Goal: Complete application form

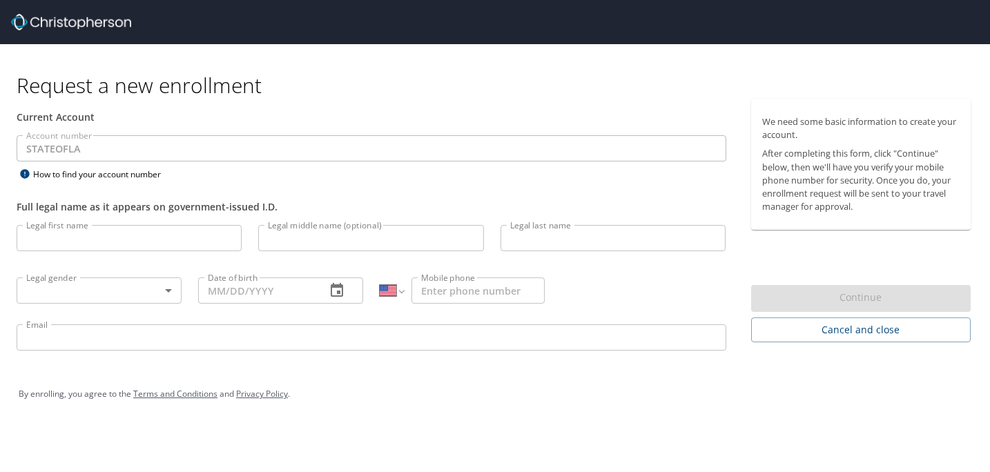
select select "US"
click at [403, 163] on p at bounding box center [372, 164] width 710 height 4
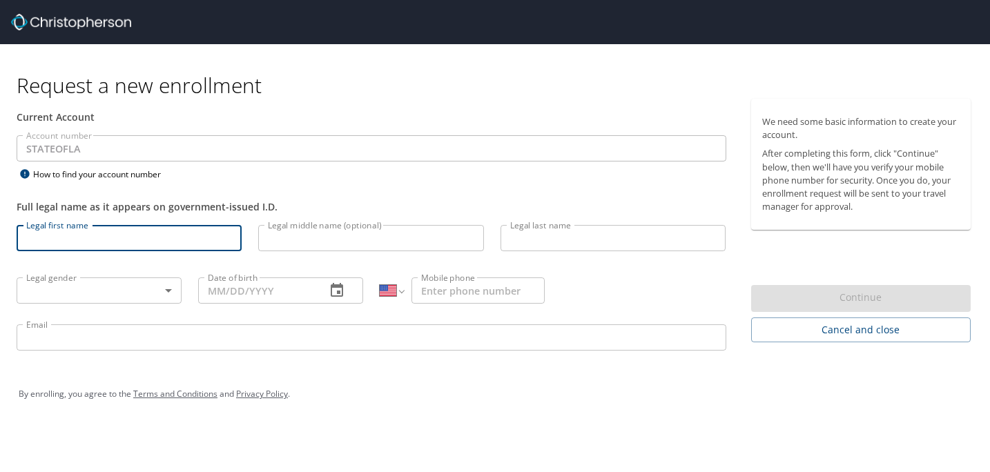
click at [169, 237] on input "Legal first name" at bounding box center [129, 238] width 225 height 26
type input "Rahshamal"
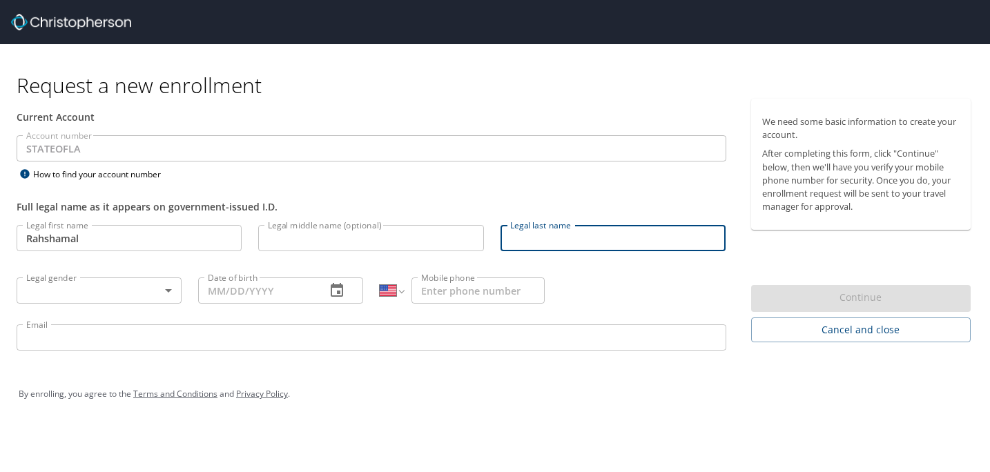
click at [522, 236] on input "Legal last name" at bounding box center [613, 238] width 225 height 26
type input "Hill"
click at [102, 329] on input "Email" at bounding box center [372, 338] width 710 height 26
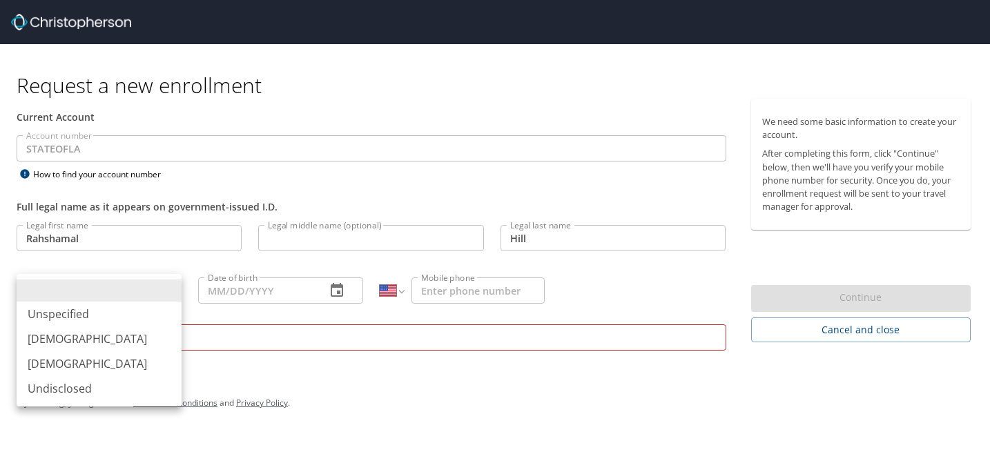
click at [106, 282] on body "Request a new enrollment Current Account Account number STATEOFLA Account numbe…" at bounding box center [495, 236] width 990 height 472
click at [98, 336] on li "[DEMOGRAPHIC_DATA]" at bounding box center [99, 339] width 165 height 25
type input "[DEMOGRAPHIC_DATA]"
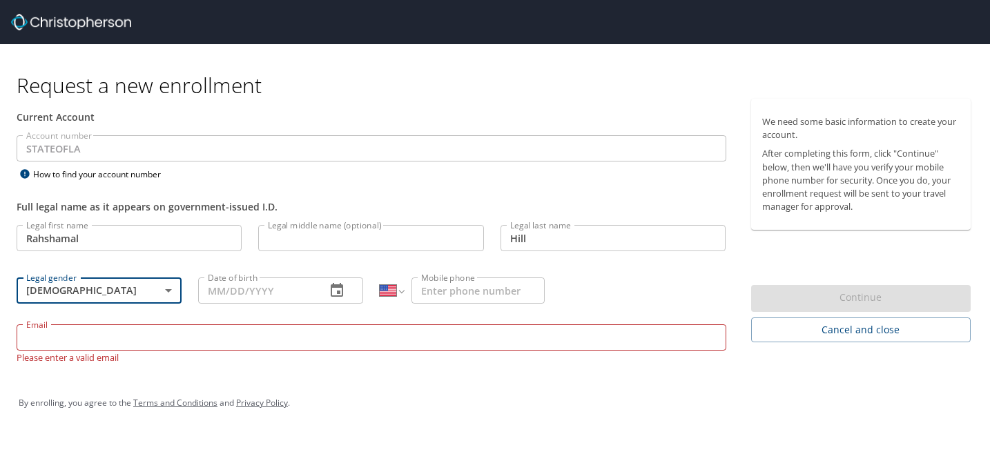
click at [241, 282] on input "Date of birth" at bounding box center [256, 291] width 117 height 26
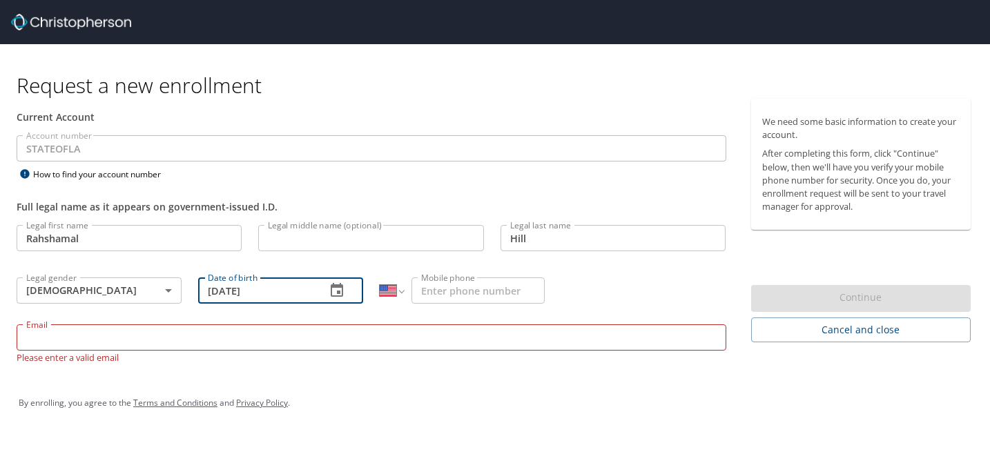
type input "[DATE]"
click at [426, 292] on input "Mobile phone" at bounding box center [478, 291] width 133 height 26
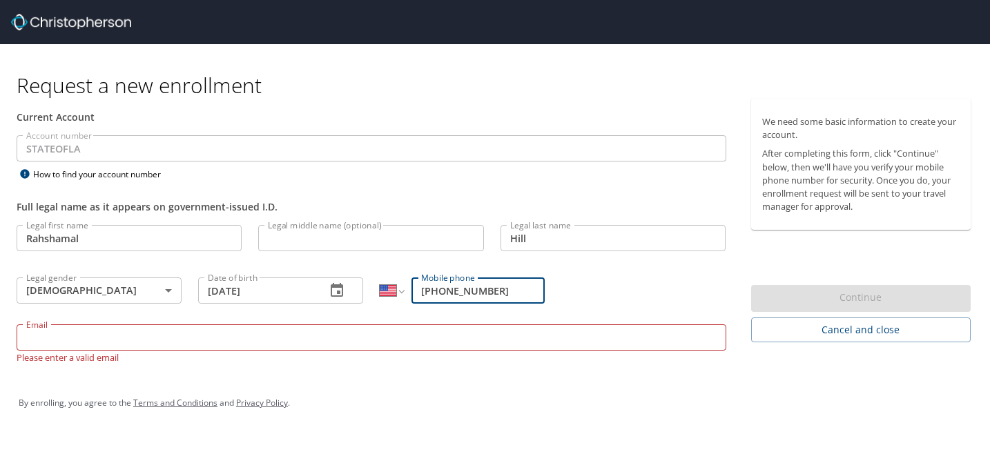
type input "[PHONE_NUMBER]"
click at [283, 333] on input "Email" at bounding box center [372, 338] width 710 height 26
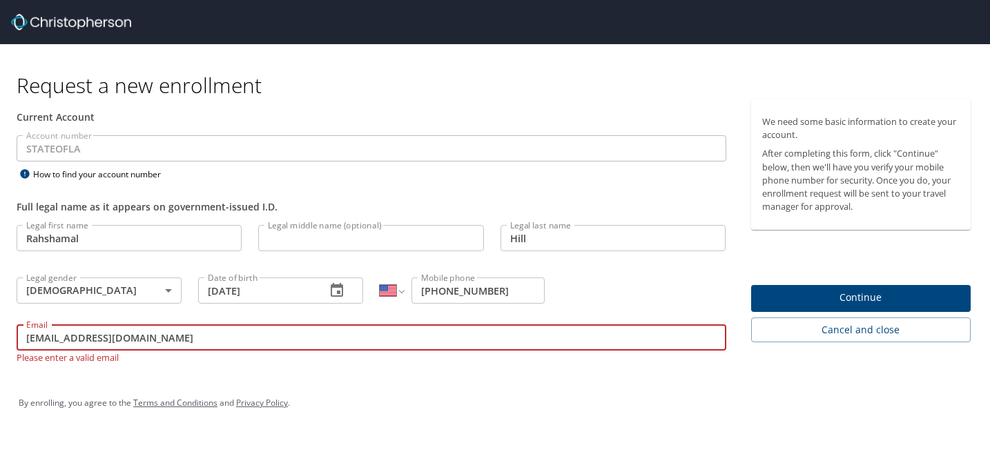
type input "[EMAIL_ADDRESS][DOMAIN_NAME]"
click at [843, 309] on button "Continue" at bounding box center [861, 298] width 220 height 27
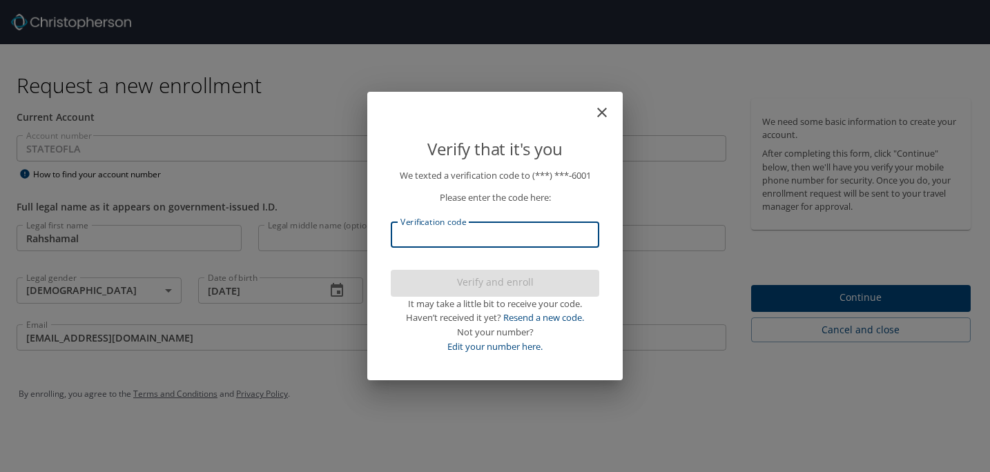
click at [582, 233] on input "Verification code" at bounding box center [495, 235] width 209 height 26
type input "998764"
